Goal: Navigation & Orientation: Find specific page/section

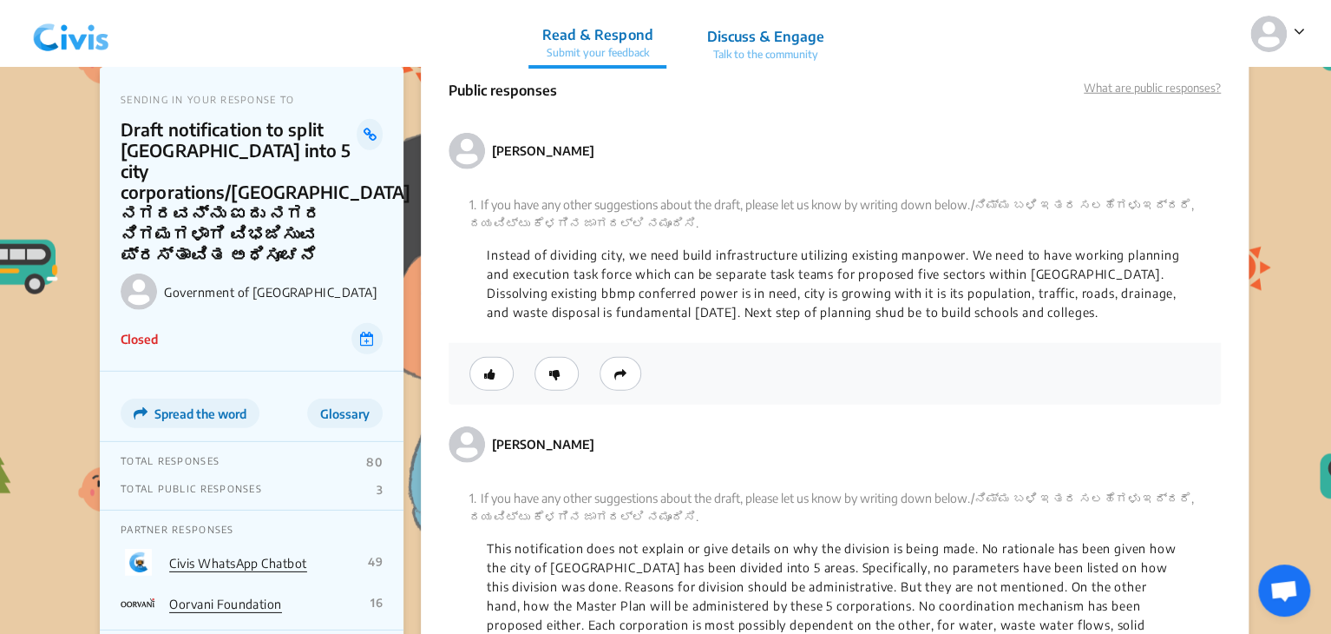
scroll to position [2595, 0]
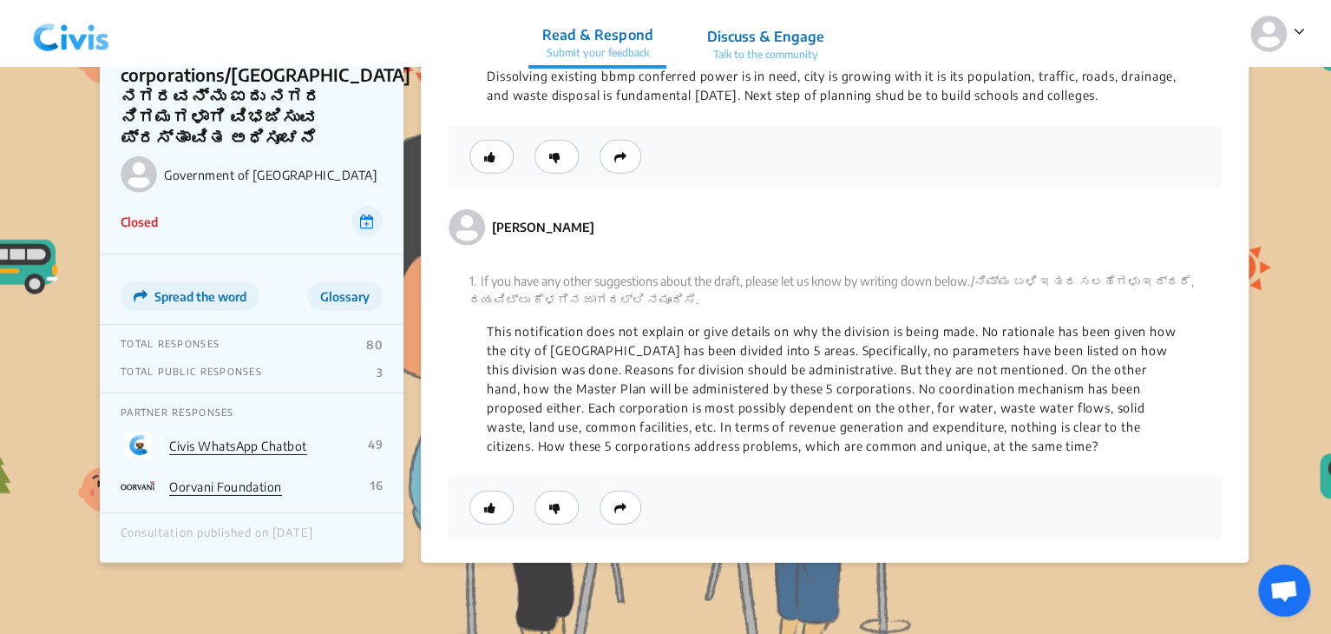
click at [238, 437] on link "Civis WhatsApp Chatbot" at bounding box center [238, 444] width 138 height 15
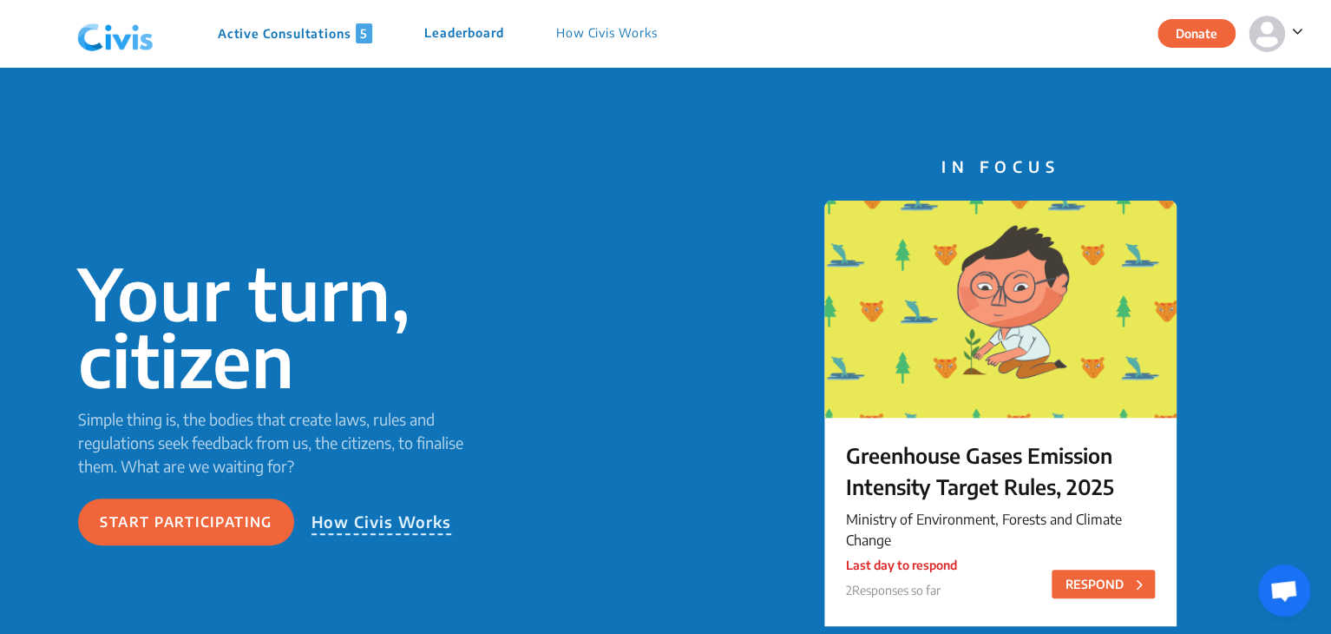
click at [309, 28] on p "Active Consultations 5" at bounding box center [295, 33] width 154 height 20
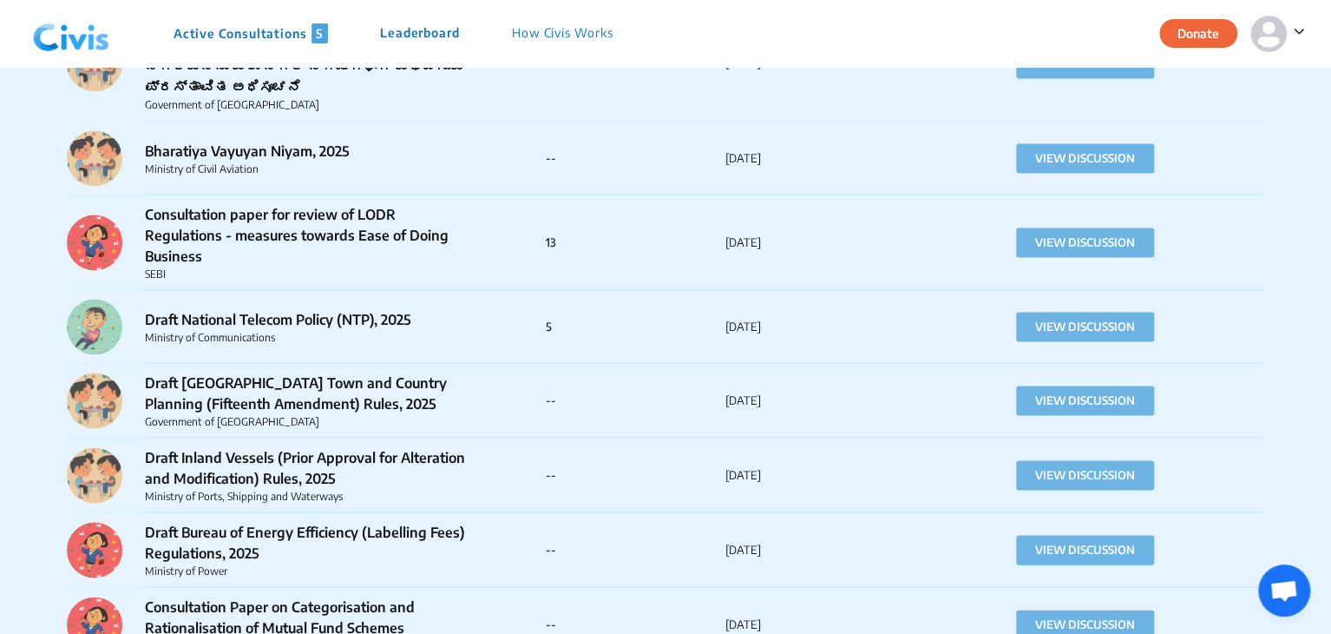
scroll to position [1527, 0]
